Goal: Task Accomplishment & Management: Manage account settings

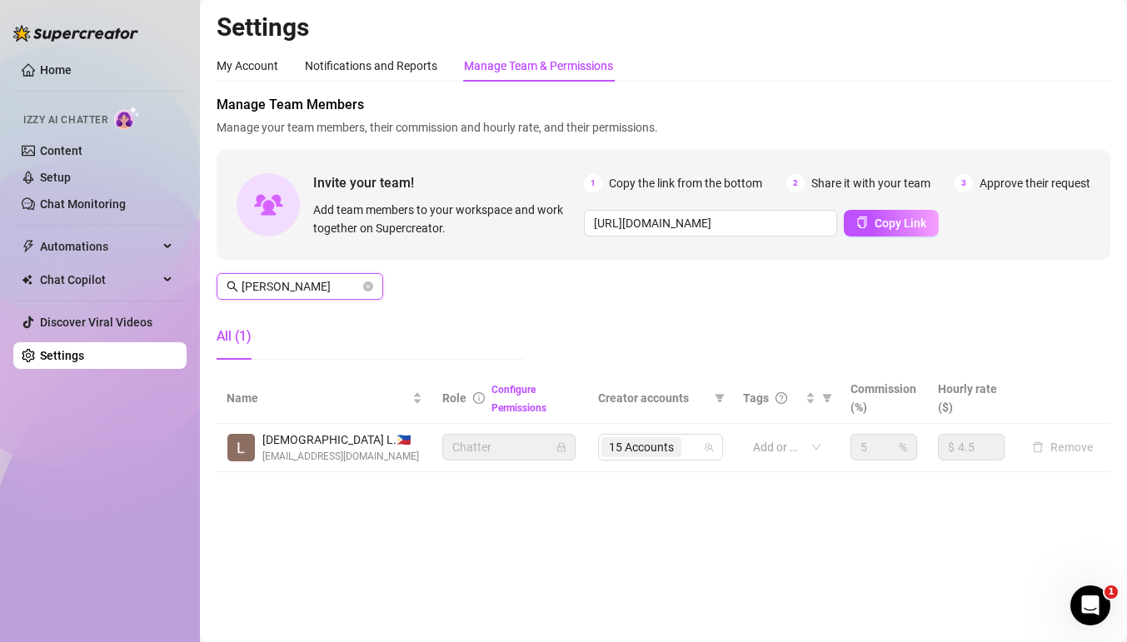
click at [301, 284] on input "loyo" at bounding box center [301, 286] width 118 height 18
click at [319, 290] on input "loyo" at bounding box center [301, 286] width 118 height 18
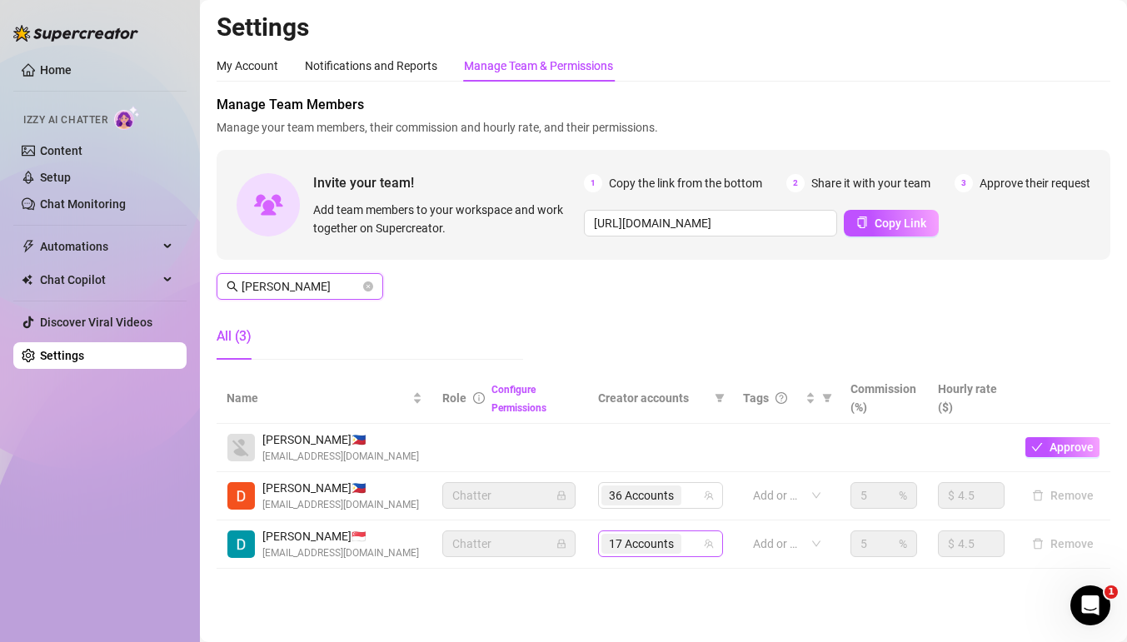
type input "dan"
click at [688, 539] on input "search" at bounding box center [686, 544] width 3 height 20
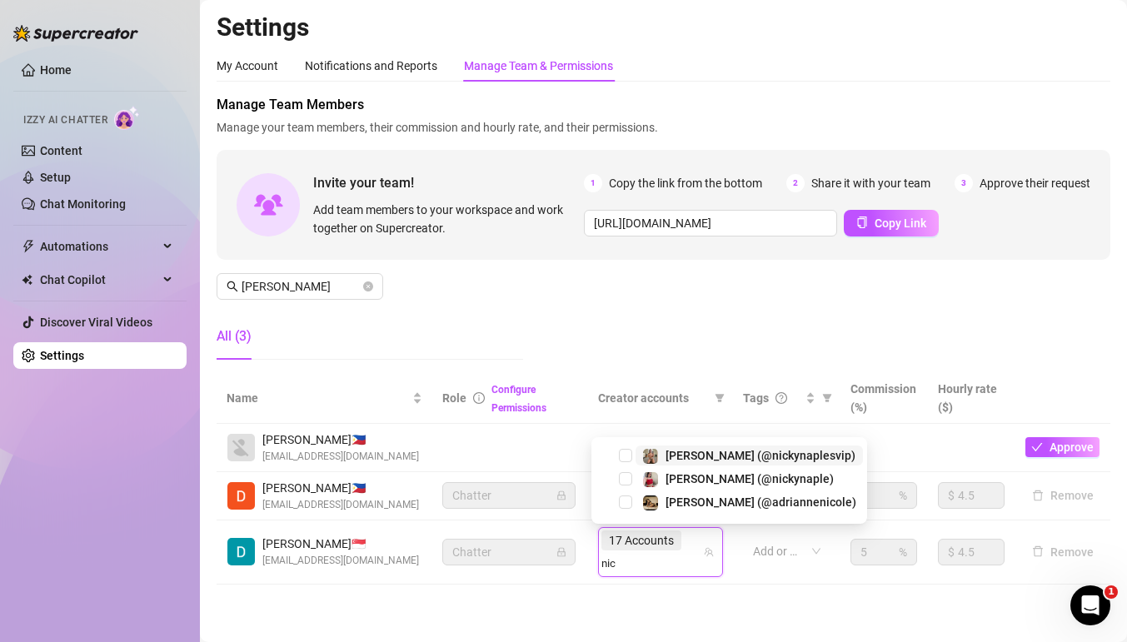
type input "nick"
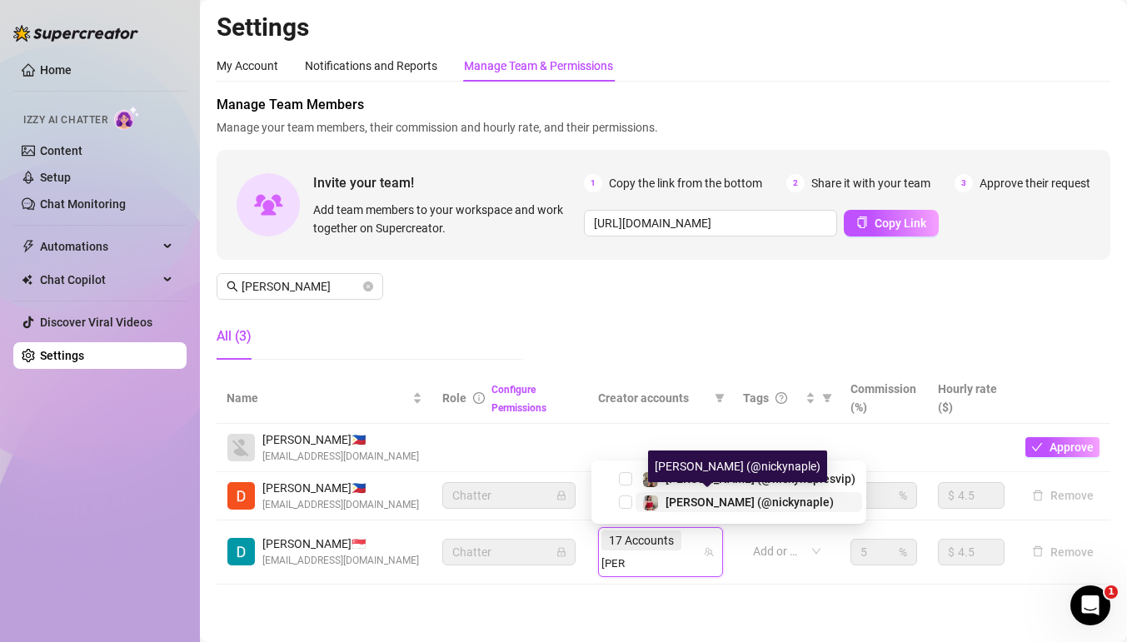
click at [675, 502] on span "[PERSON_NAME] (@nickynaple)" at bounding box center [750, 502] width 168 height 13
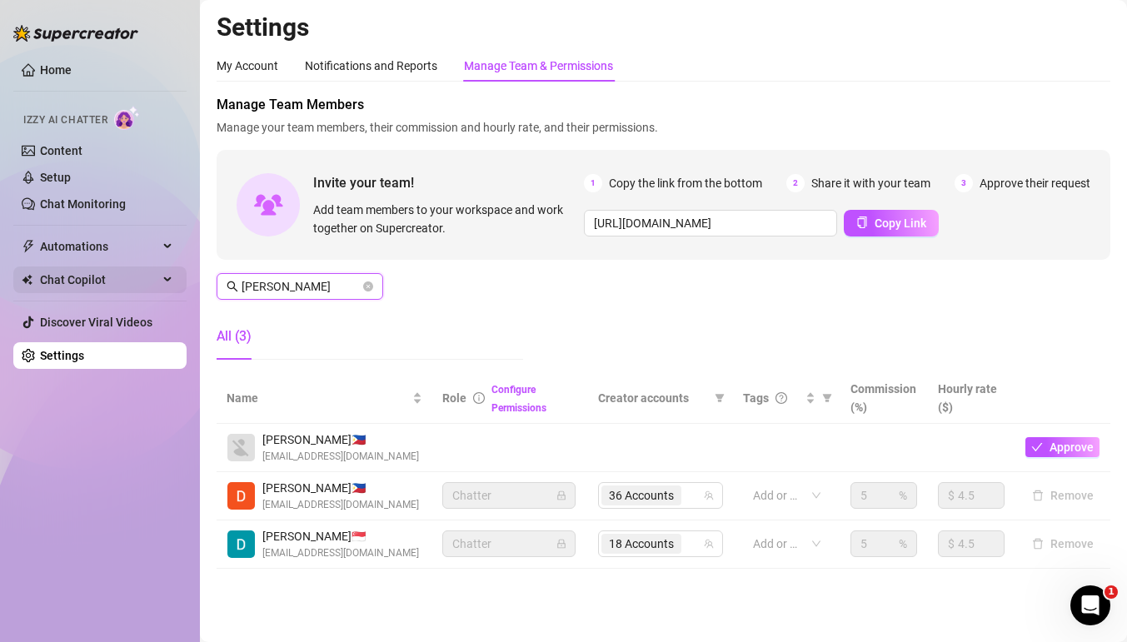
click at [107, 287] on div "Home Izzy AI Chatter Content Setup Chat Monitoring Automations Chat Copilot Dis…" at bounding box center [563, 321] width 1127 height 642
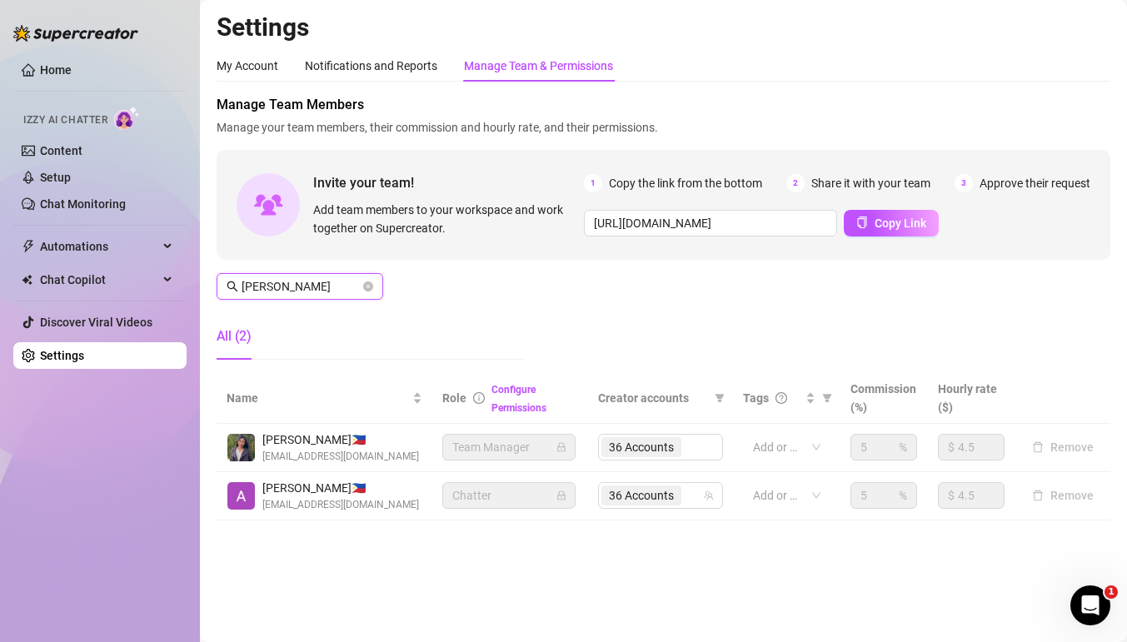
type input "[PERSON_NAME]"
click at [692, 452] on div "36 Accounts" at bounding box center [660, 447] width 125 height 27
click at [704, 446] on div "36 Accounts" at bounding box center [660, 447] width 125 height 27
click at [663, 446] on div "36 Accounts" at bounding box center [660, 447] width 125 height 27
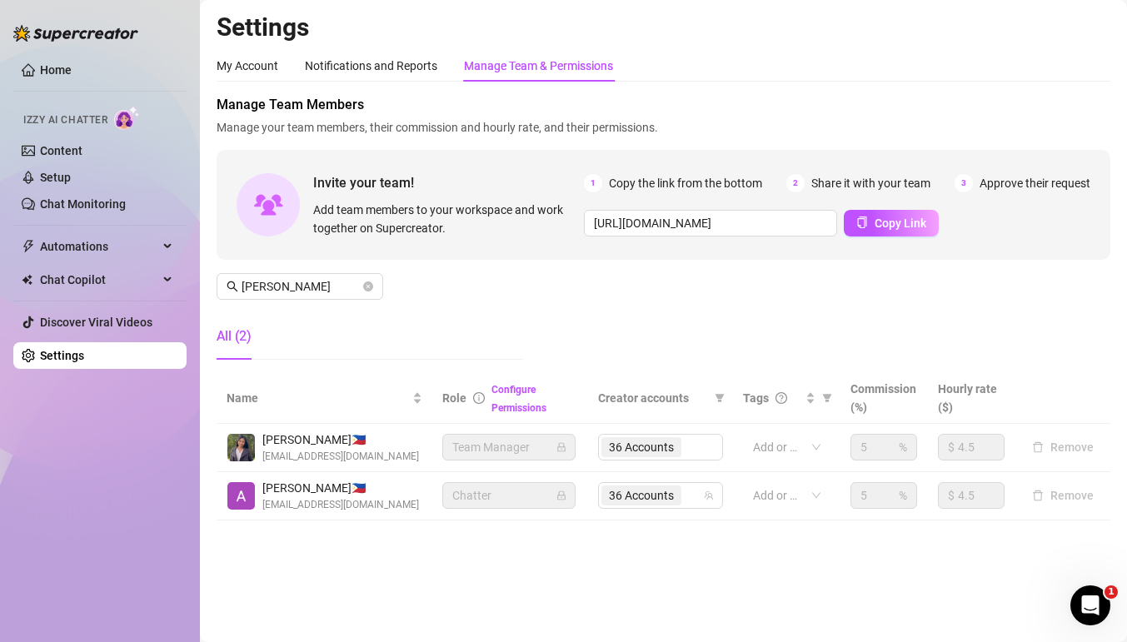
click at [638, 447] on div "36 Accounts" at bounding box center [660, 447] width 125 height 27
click at [635, 436] on div "36 Accounts" at bounding box center [660, 447] width 125 height 27
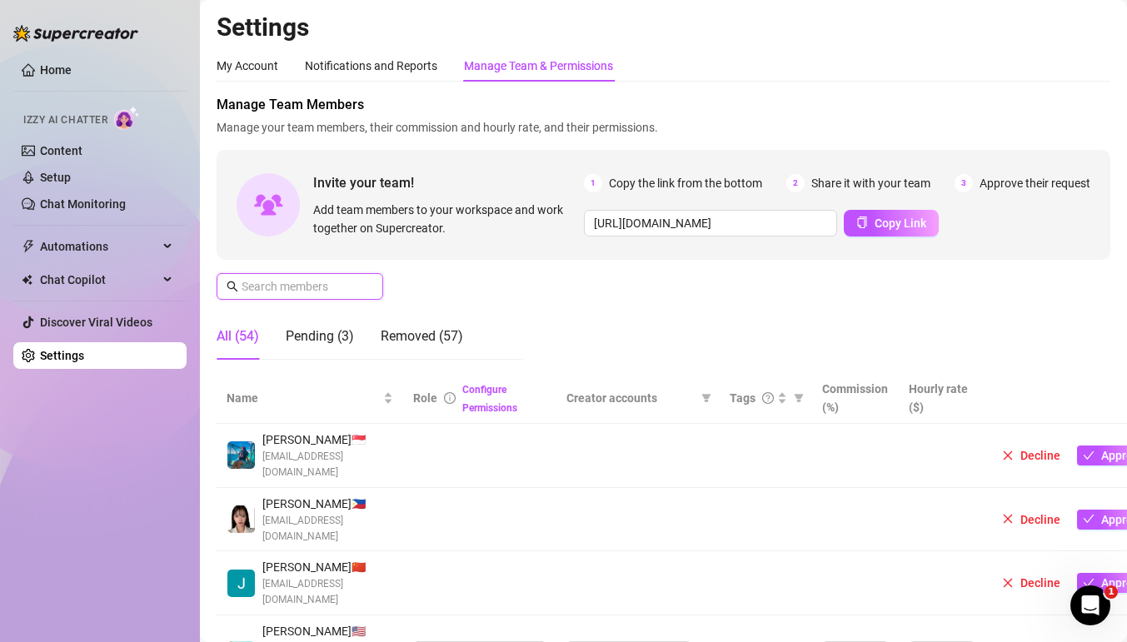
click at [333, 294] on input "text" at bounding box center [301, 286] width 118 height 18
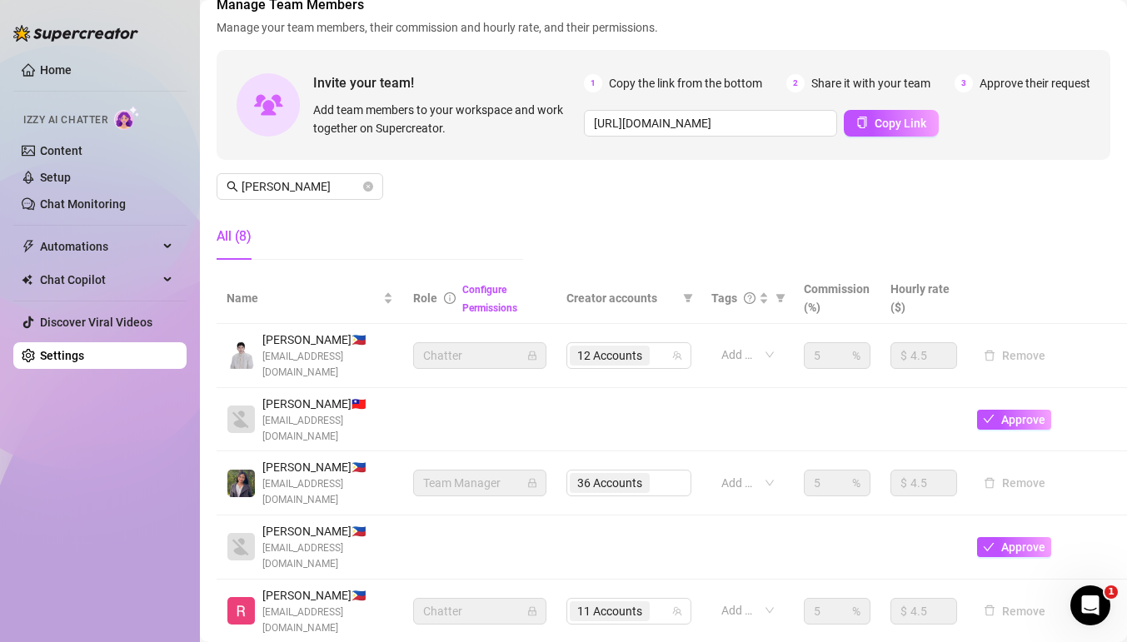
scroll to position [110, 0]
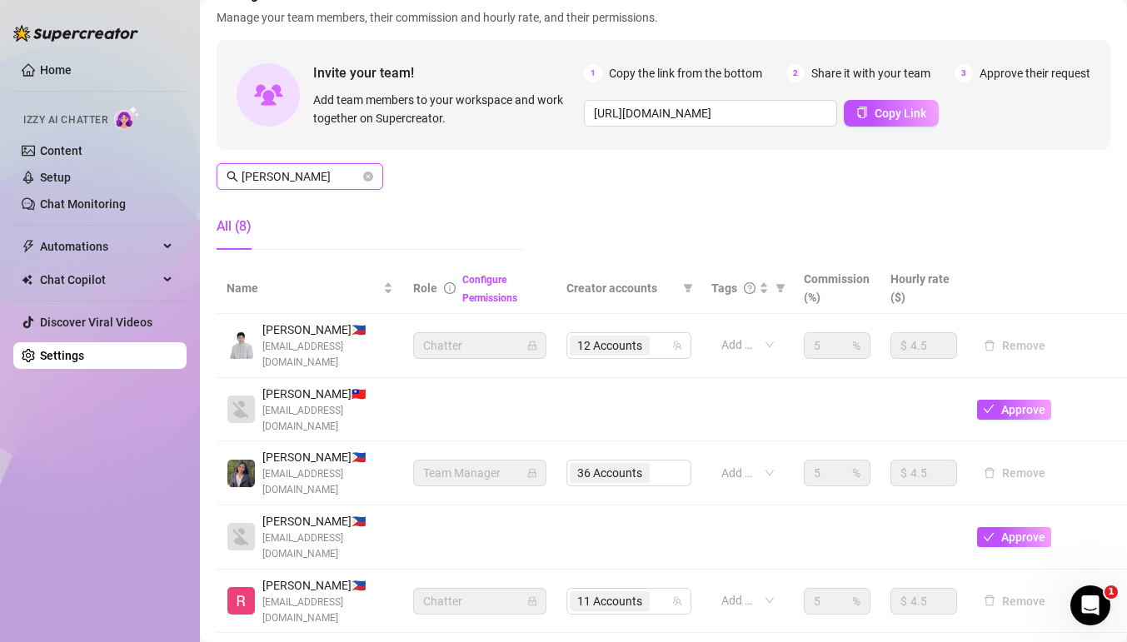
click at [330, 177] on input "[PERSON_NAME]" at bounding box center [301, 176] width 118 height 18
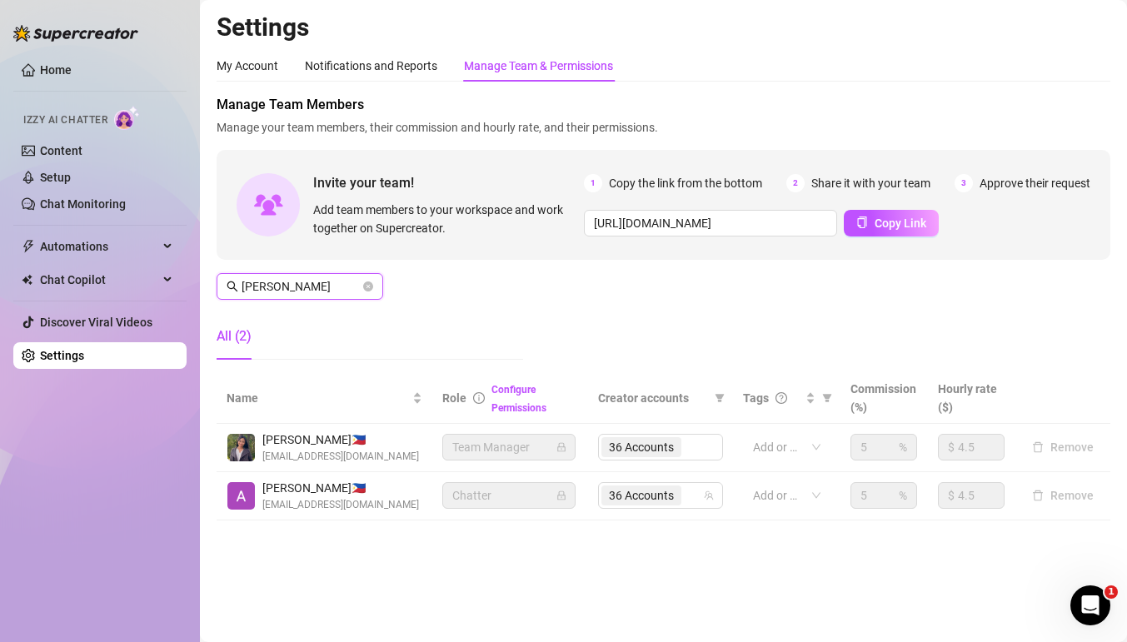
scroll to position [0, 0]
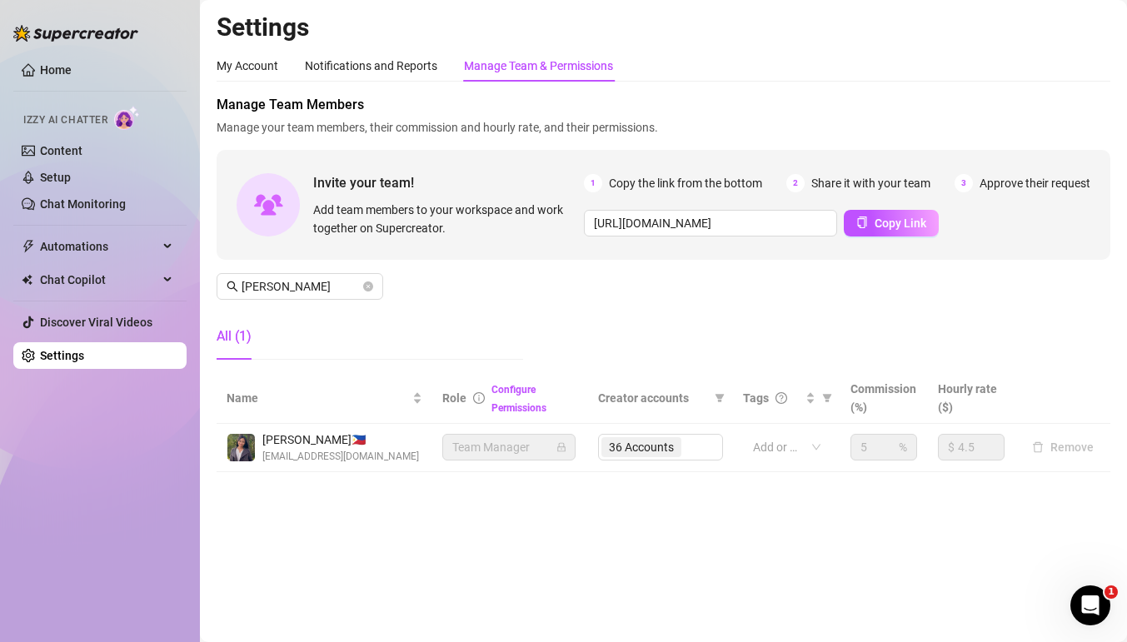
click at [691, 451] on div "36 Accounts" at bounding box center [660, 447] width 125 height 27
click at [676, 449] on div "36 Accounts" at bounding box center [660, 447] width 125 height 27
click at [705, 449] on div "36 Accounts" at bounding box center [660, 447] width 125 height 27
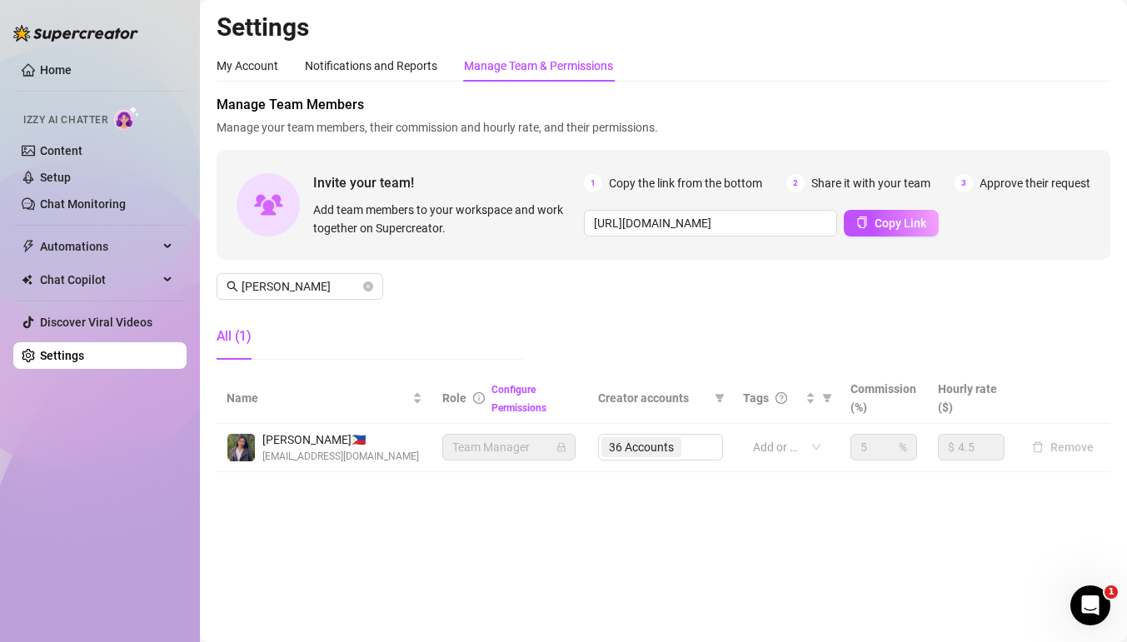
click at [707, 449] on div "36 Accounts" at bounding box center [660, 447] width 125 height 27
click at [793, 448] on div at bounding box center [778, 447] width 63 height 23
click at [711, 454] on div "36 Accounts" at bounding box center [660, 447] width 125 height 27
click at [687, 448] on div "36 Accounts" at bounding box center [660, 447] width 125 height 27
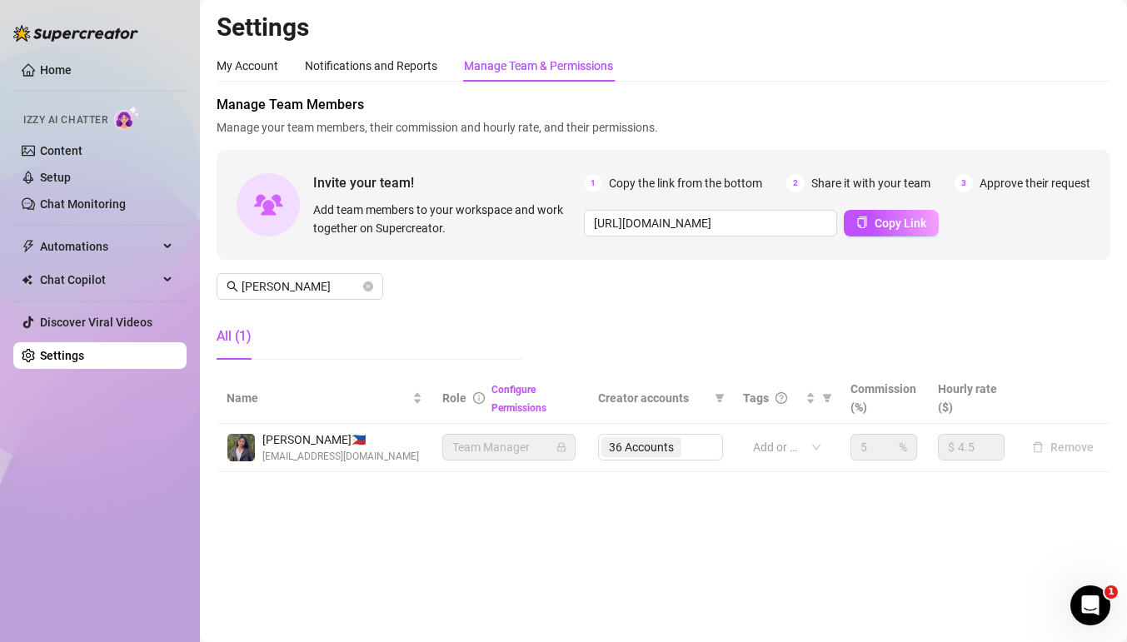
click at [687, 448] on div "36 Accounts" at bounding box center [660, 447] width 125 height 27
click at [680, 447] on div "36 Accounts" at bounding box center [660, 447] width 125 height 27
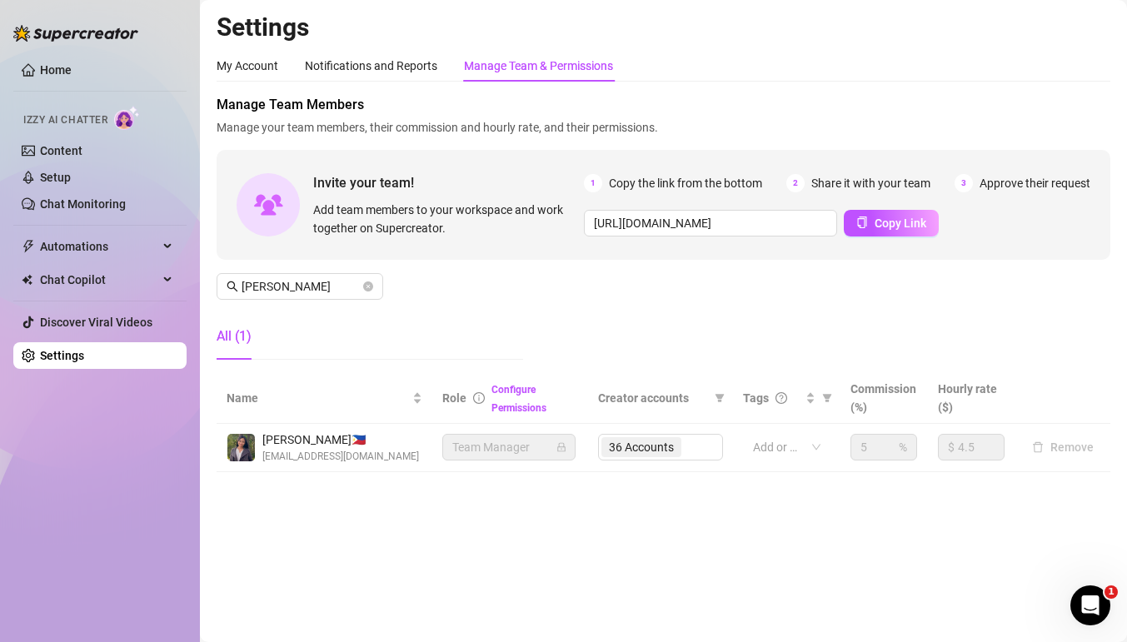
click at [680, 447] on div "36 Accounts" at bounding box center [660, 447] width 125 height 27
click at [375, 283] on span "[PERSON_NAME]" at bounding box center [300, 286] width 167 height 27
click at [374, 292] on span "[PERSON_NAME]" at bounding box center [300, 286] width 167 height 27
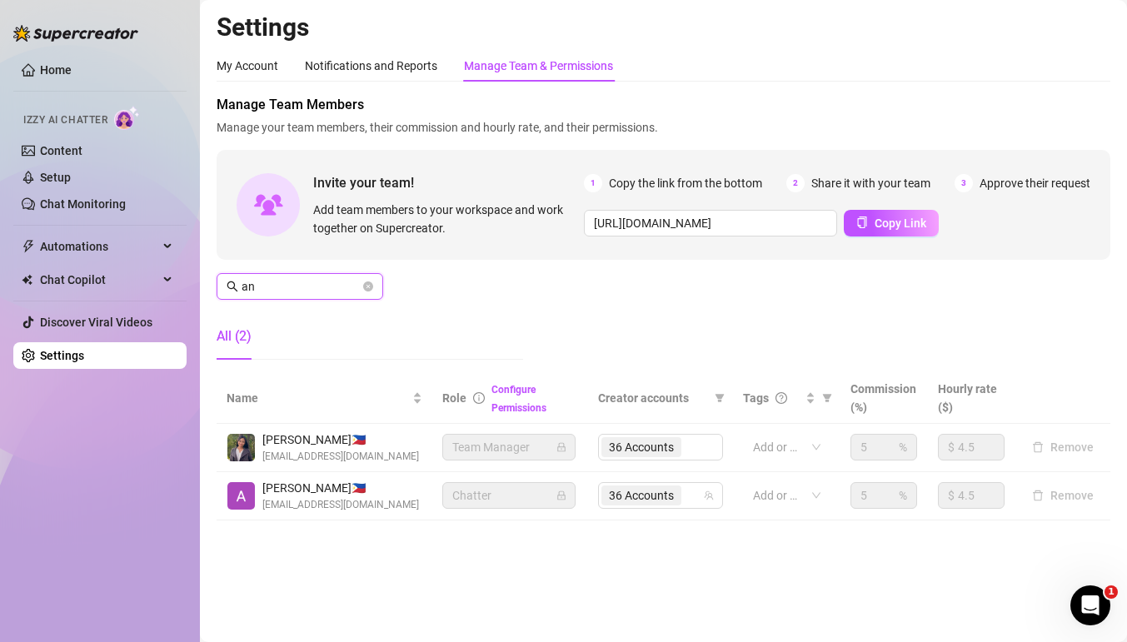
type input "a"
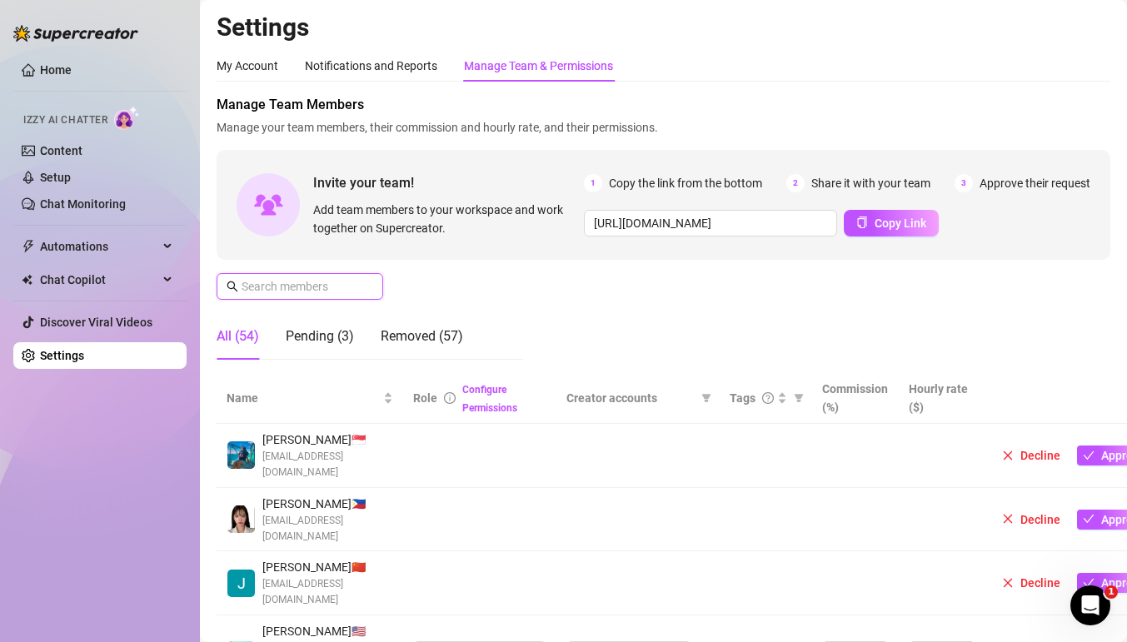
click at [330, 284] on input "text" at bounding box center [301, 286] width 118 height 18
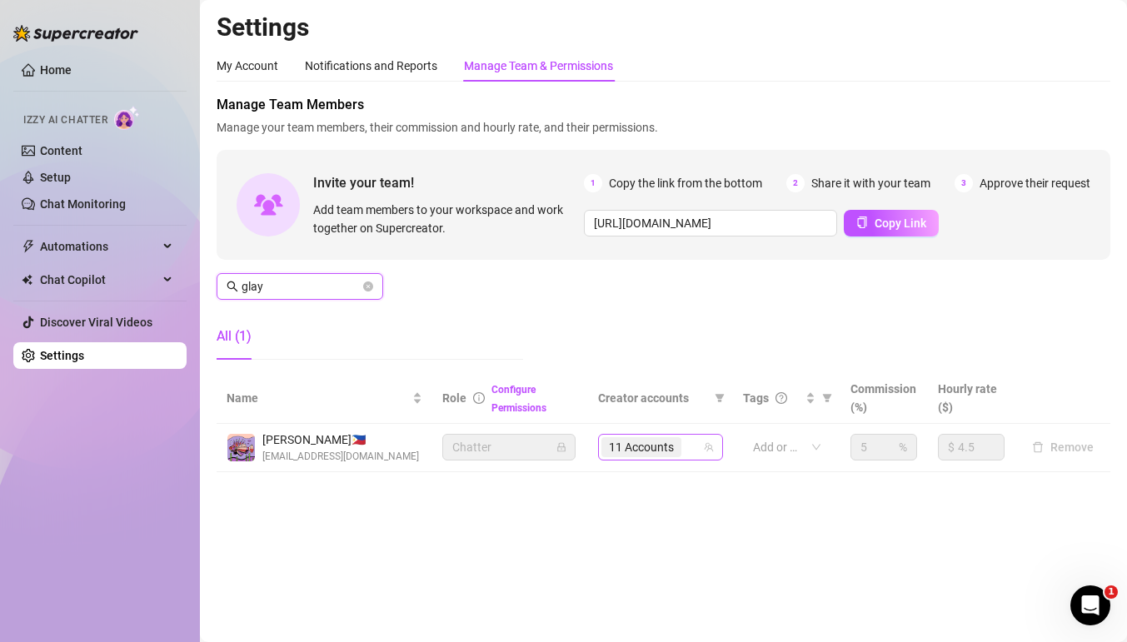
click at [672, 446] on span "11 Accounts" at bounding box center [641, 447] width 65 height 18
type input "glay"
click at [688, 450] on input "search" at bounding box center [686, 447] width 3 height 20
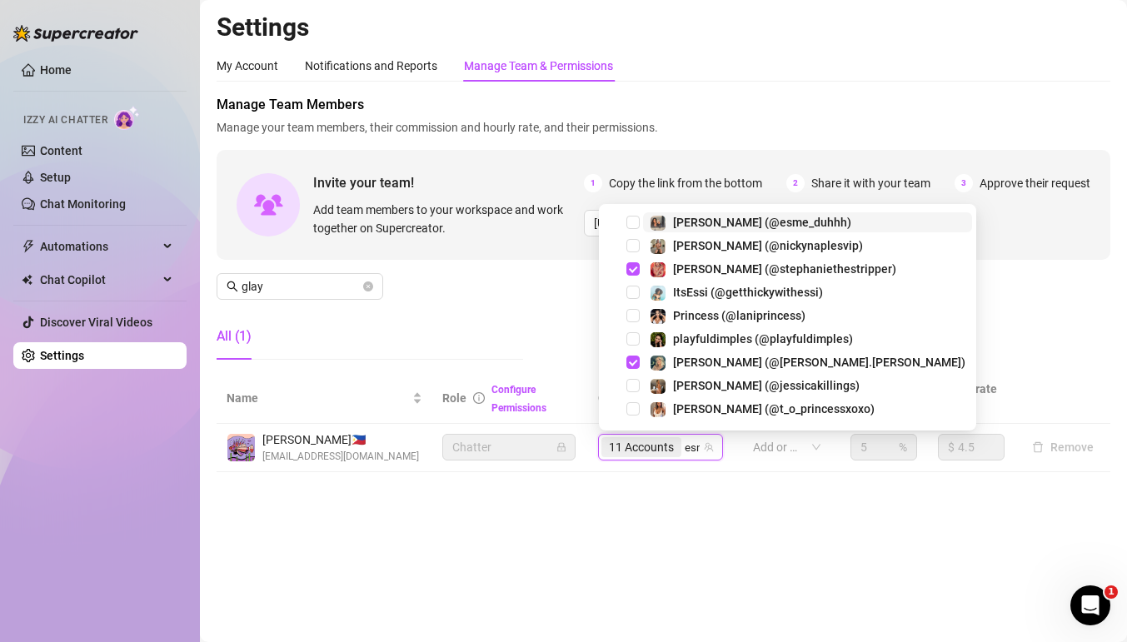
type input "esme"
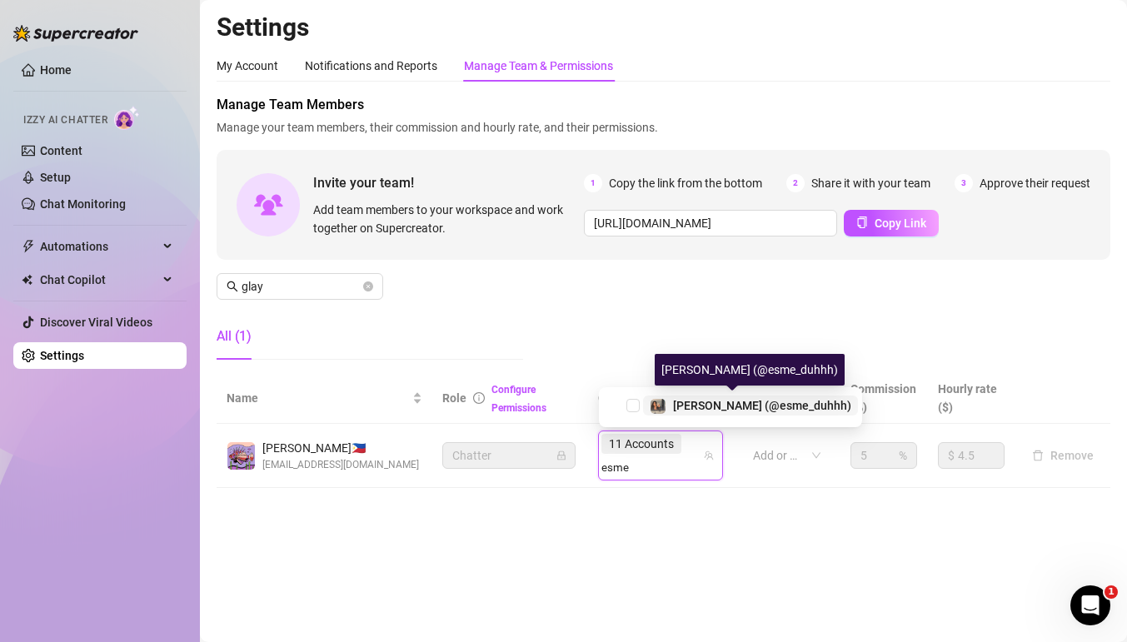
click at [672, 407] on div "[PERSON_NAME] (@esme_duhhh)" at bounding box center [751, 406] width 202 height 20
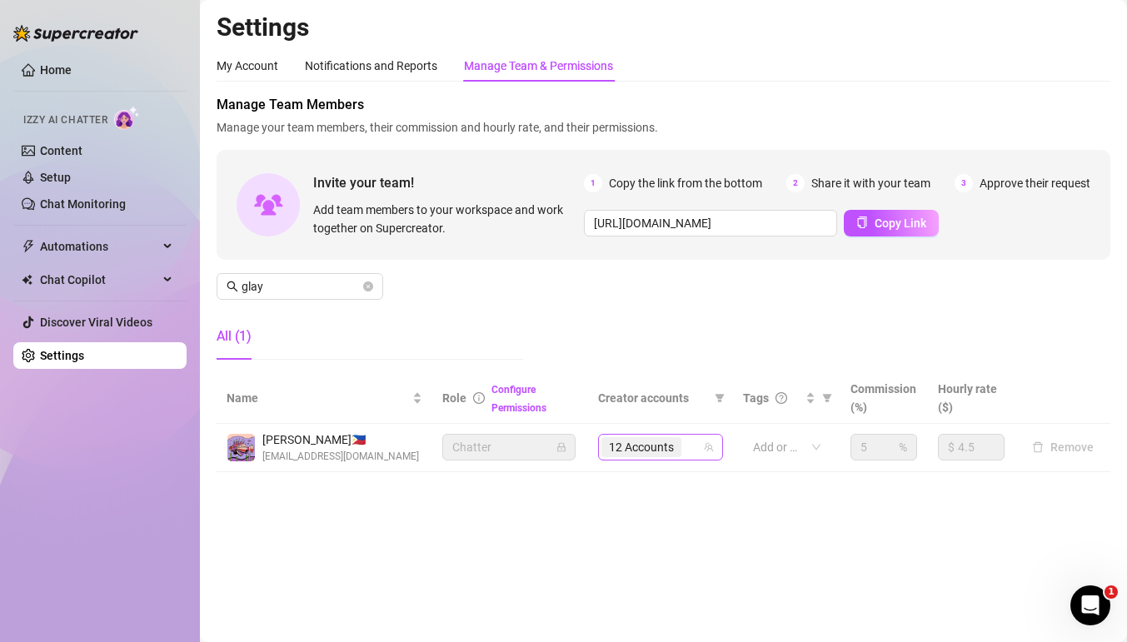
click at [686, 450] on input "search" at bounding box center [686, 447] width 3 height 20
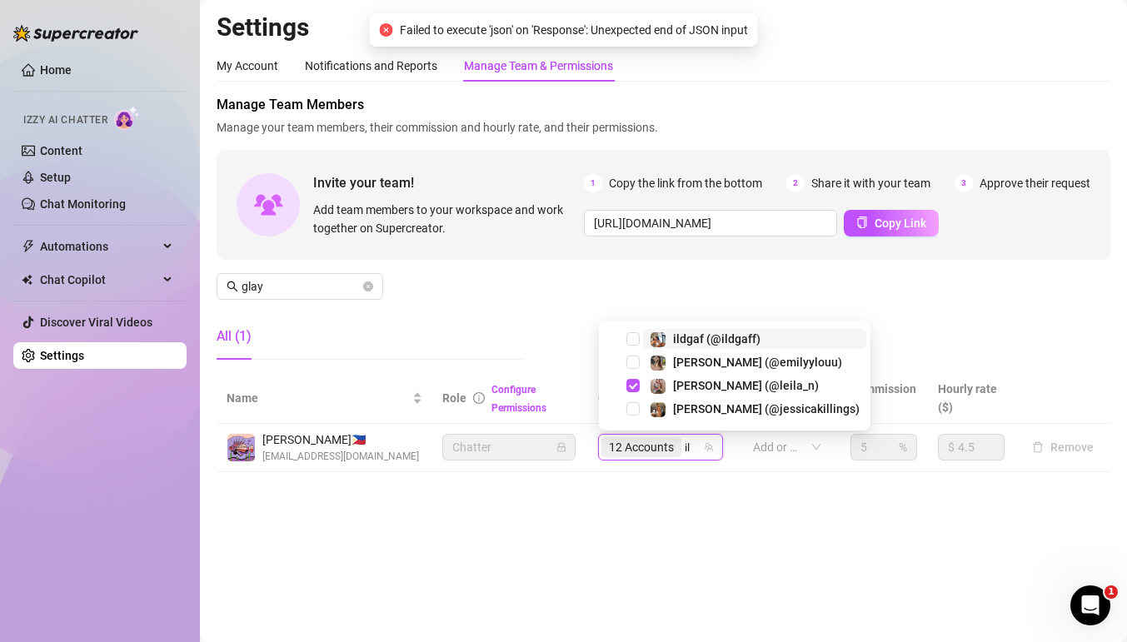
type input "ild"
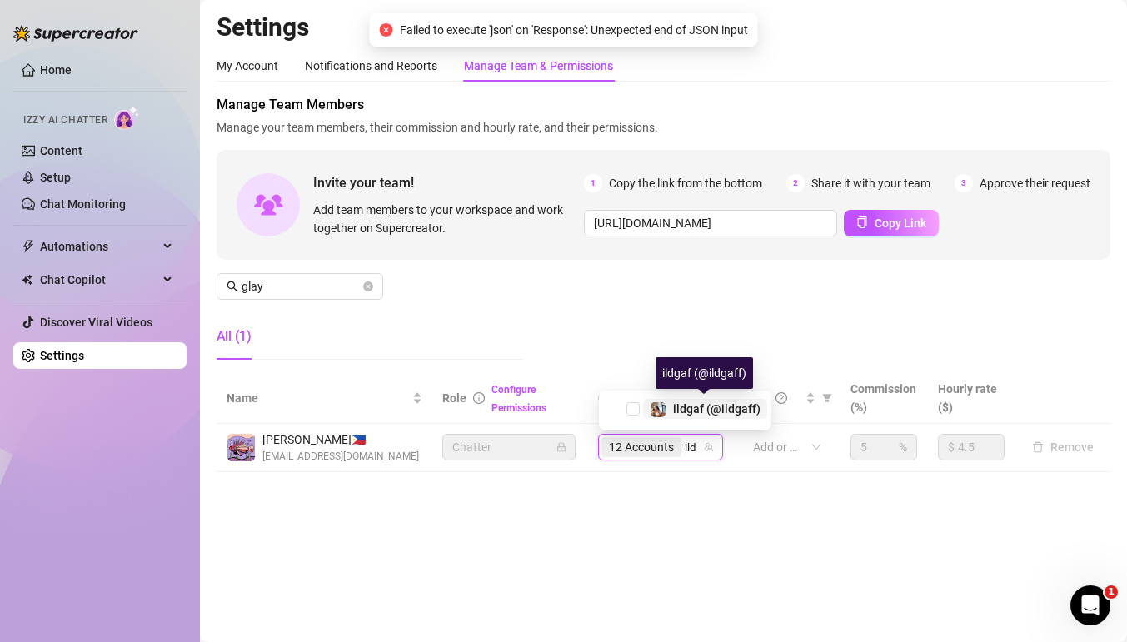
click at [685, 403] on span "ildgaf (@ildgaff)" at bounding box center [716, 408] width 87 height 13
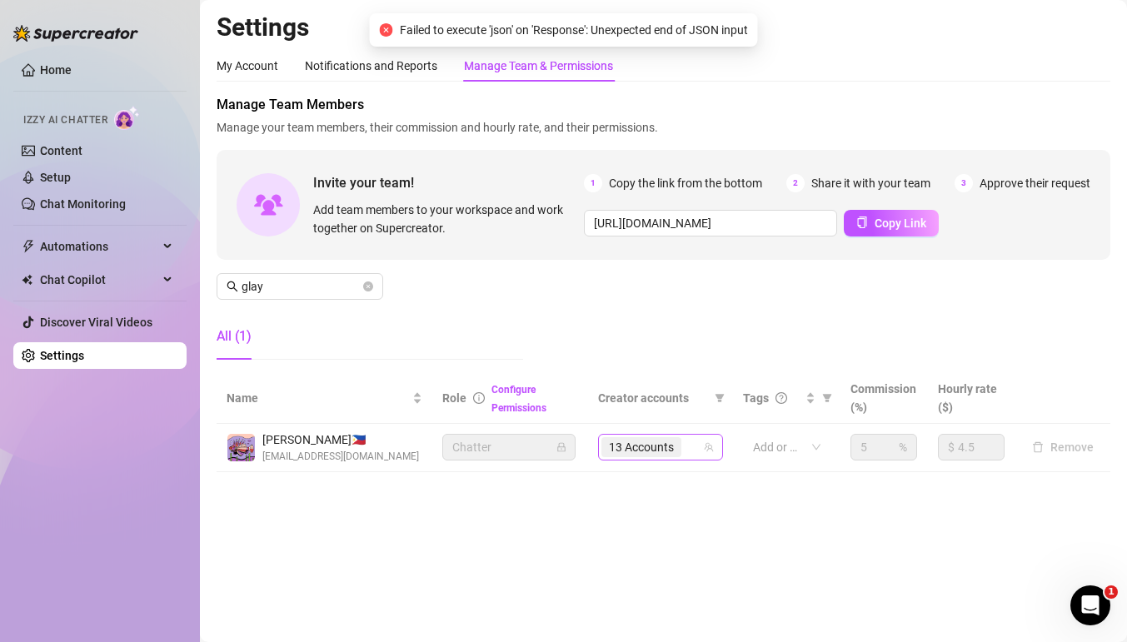
click at [700, 449] on div "13 Accounts" at bounding box center [652, 447] width 101 height 23
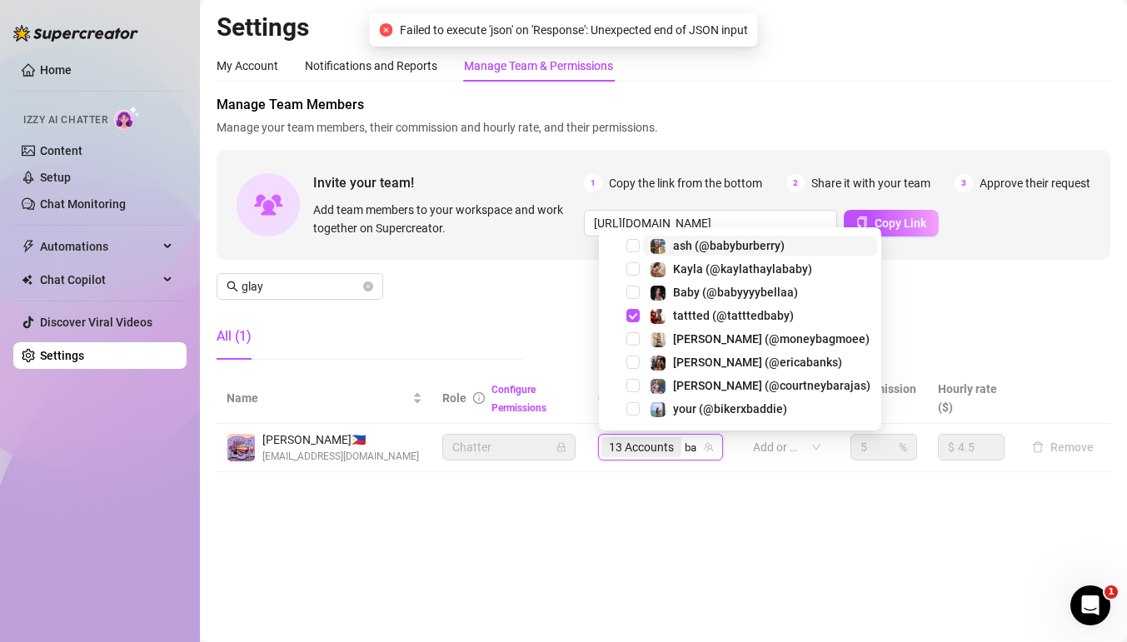
type input "bab"
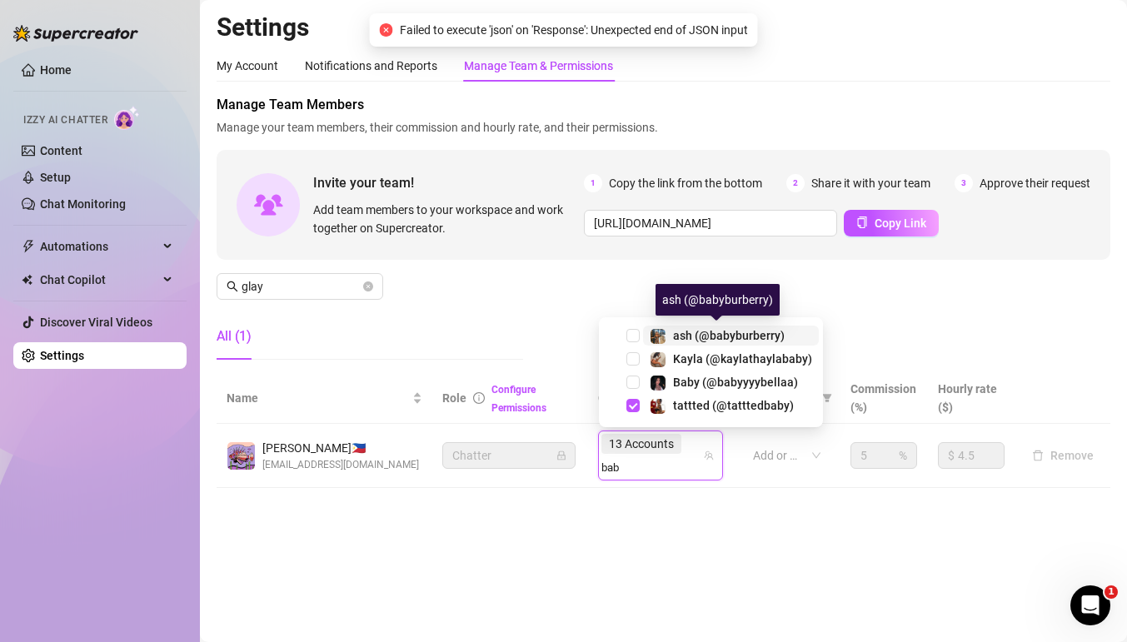
click at [702, 340] on span "ash (@babyburberry)" at bounding box center [729, 335] width 112 height 13
